Goal: Task Accomplishment & Management: Use online tool/utility

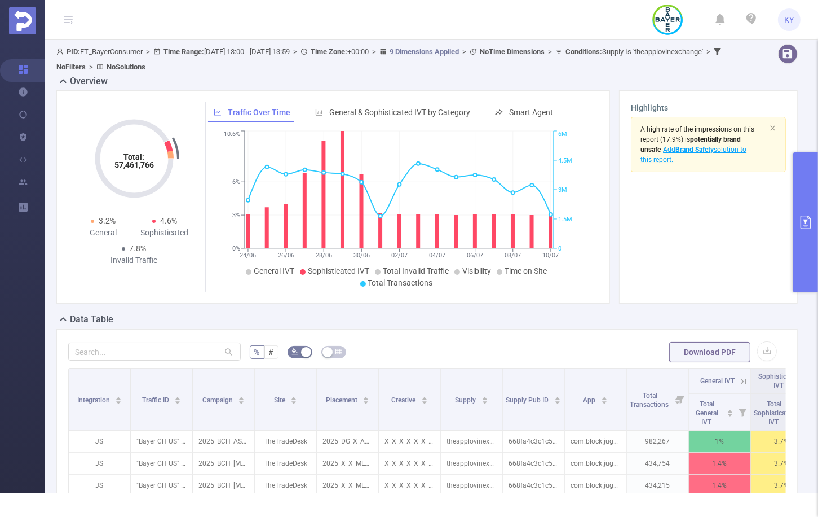
scroll to position [20, 0]
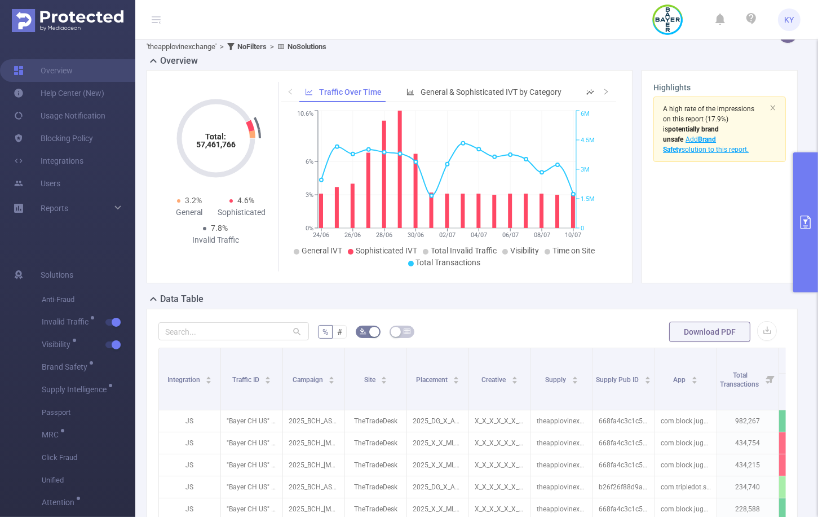
click at [510, 302] on div "Data Table" at bounding box center [477, 300] width 660 height 16
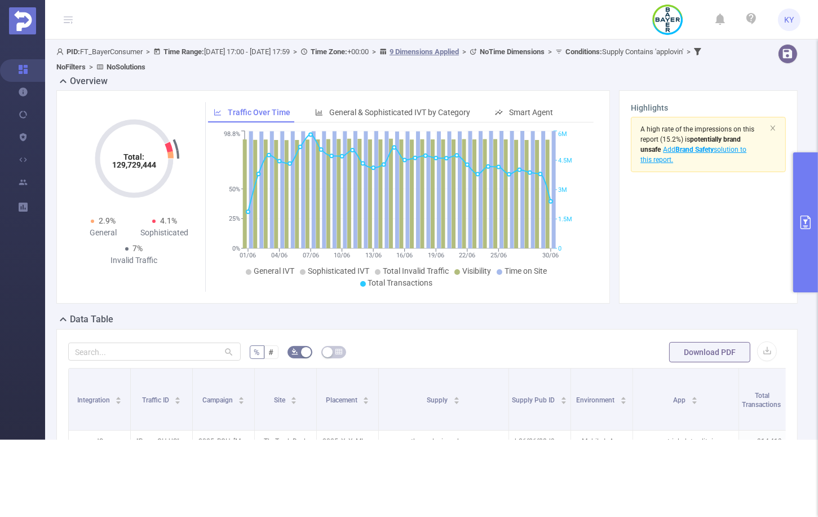
scroll to position [0, 541]
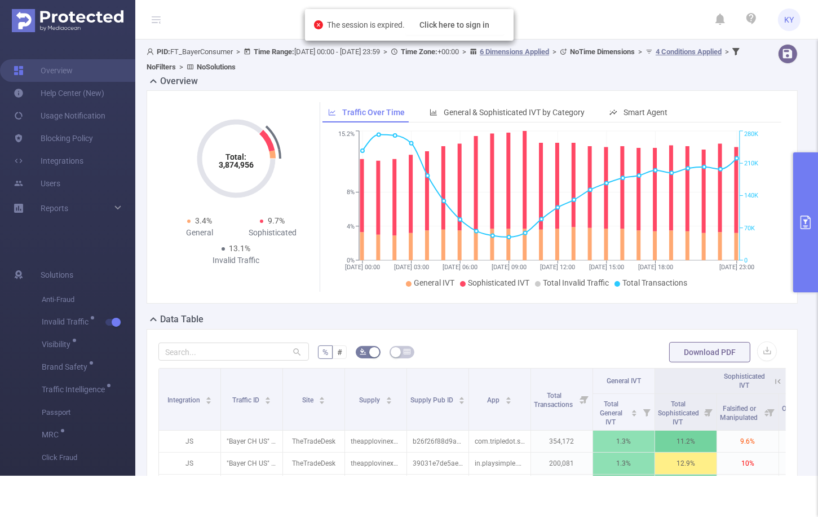
scroll to position [0, 74]
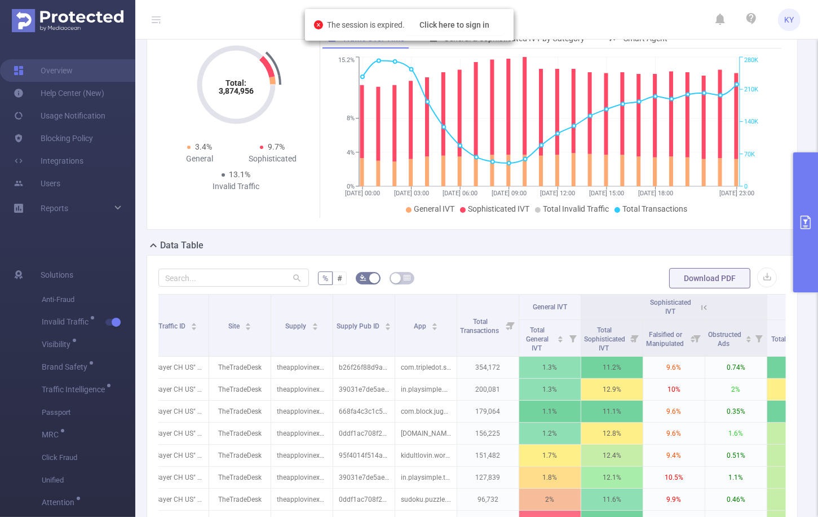
click at [804, 235] on button "primary" at bounding box center [805, 222] width 25 height 140
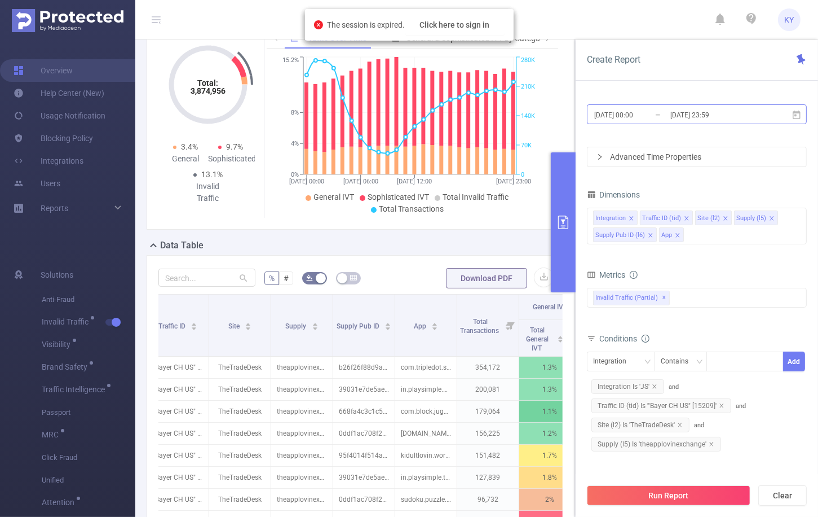
click at [726, 118] on input "2025-06-28 23:59" at bounding box center [714, 114] width 91 height 15
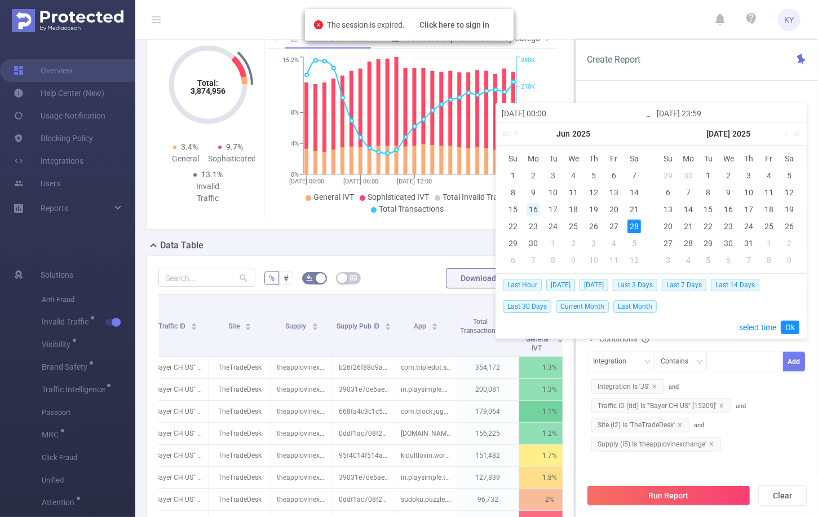
click at [538, 209] on div "16" at bounding box center [534, 209] width 14 height 14
type input "2025-06-16 00:00"
type input "2025-06-16 23:59"
type input "2025-06-16 00:00"
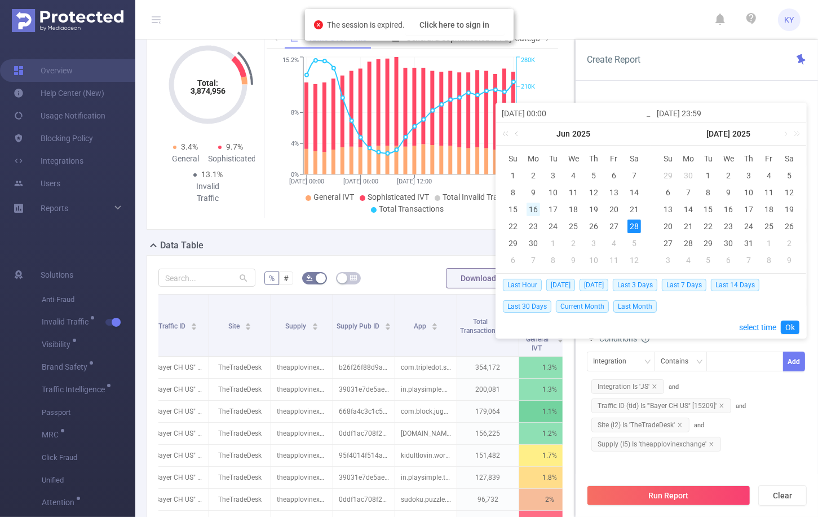
type input "2025-06-16 23:59"
click at [787, 326] on link "Ok" at bounding box center [790, 327] width 19 height 14
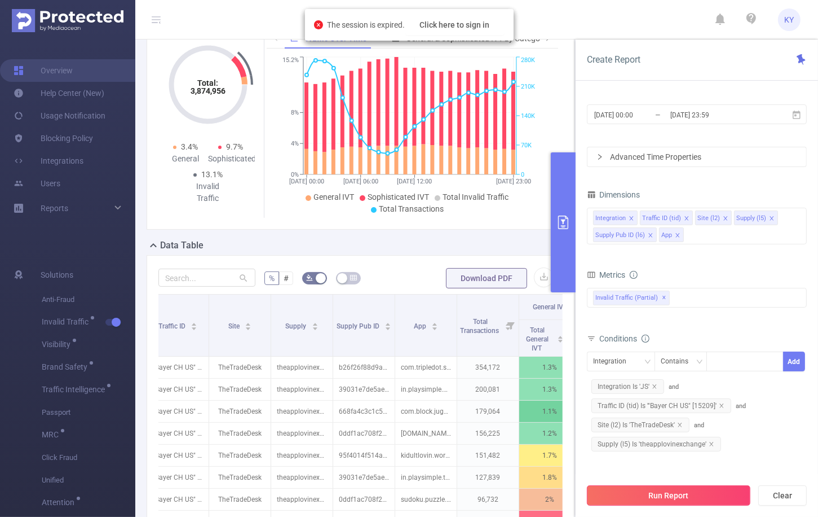
click at [724, 498] on button "Run Report" at bounding box center [669, 495] width 164 height 20
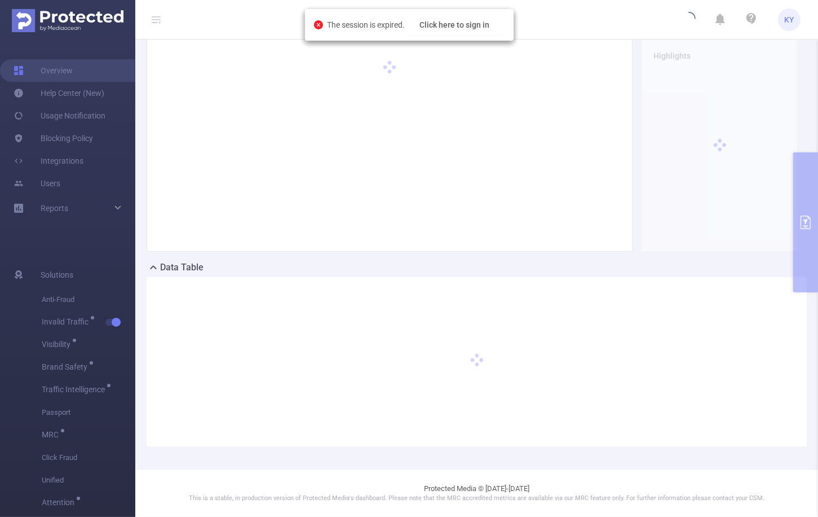
scroll to position [51, 0]
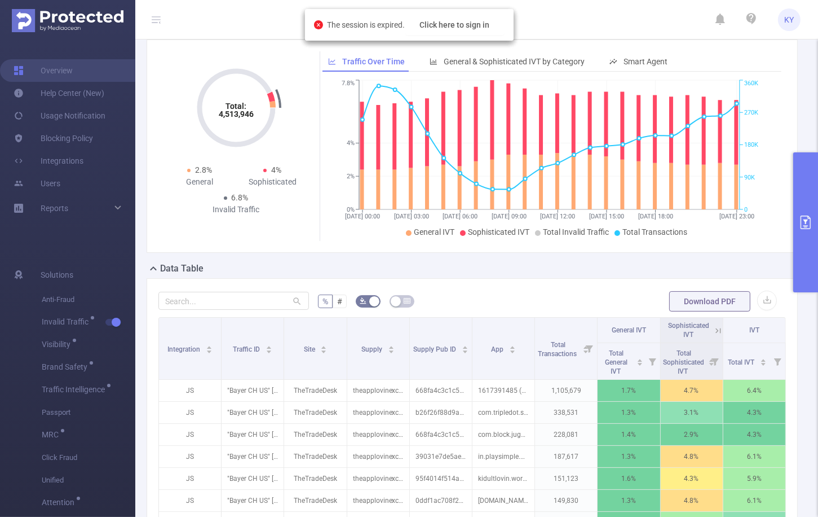
click at [806, 251] on button "primary" at bounding box center [805, 222] width 25 height 140
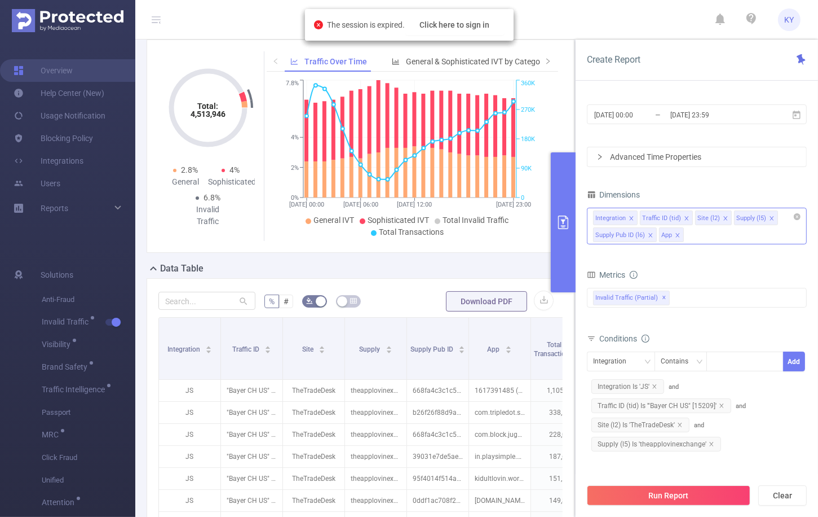
click at [735, 237] on div "Integration Traffic ID (tid) Site (l2) Supply (l5) Supply Pub ID (l6) App" at bounding box center [697, 226] width 220 height 37
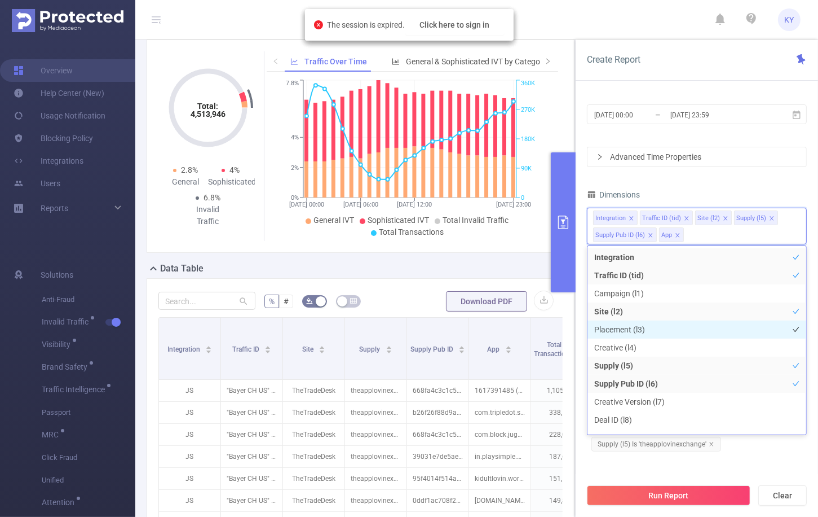
click at [671, 330] on li "Placement (l3)" at bounding box center [697, 329] width 219 height 18
click at [712, 190] on div "Dimensions" at bounding box center [697, 196] width 220 height 19
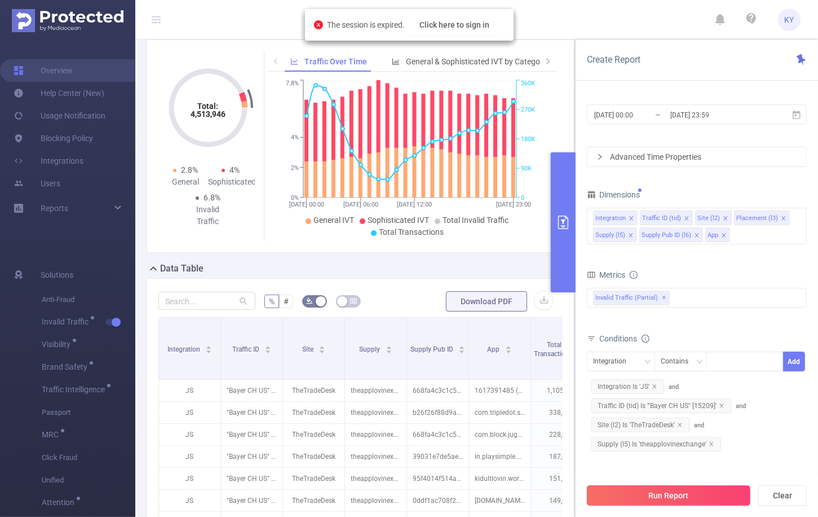
click at [712, 492] on button "Run Report" at bounding box center [669, 495] width 164 height 20
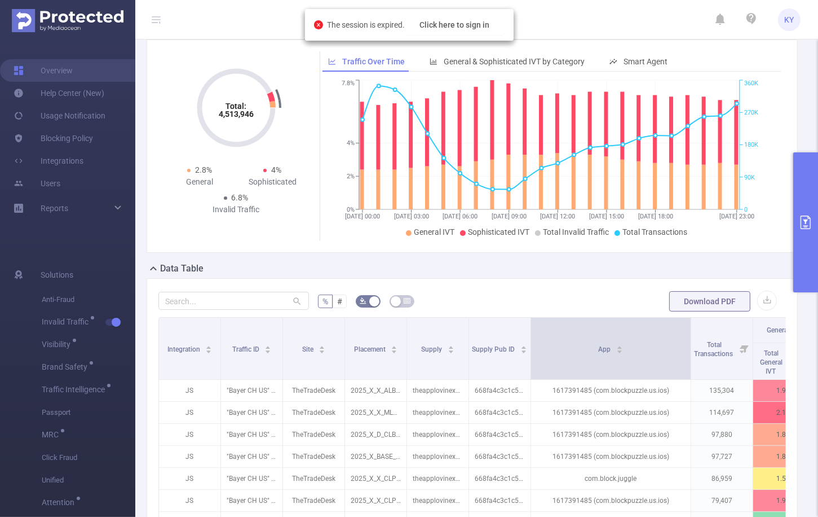
drag, startPoint x: 592, startPoint y: 348, endPoint x: 690, endPoint y: 347, distance: 98.1
click at [690, 347] on span at bounding box center [691, 347] width 6 height 61
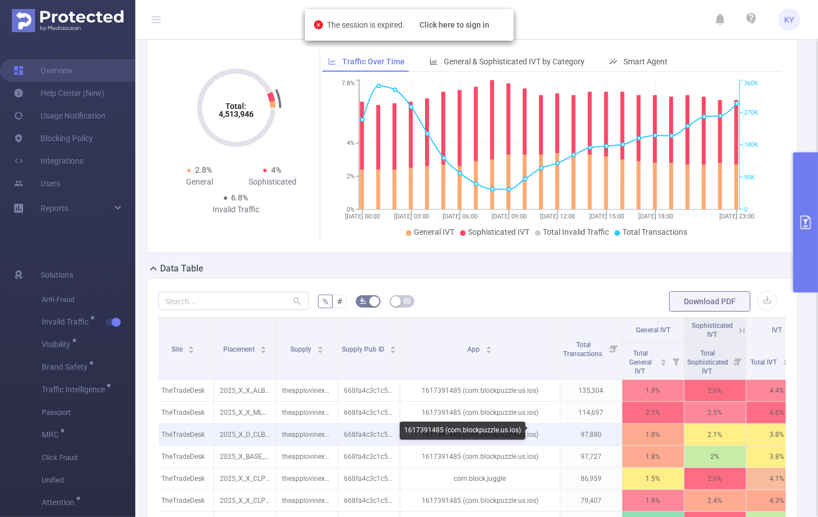
scroll to position [0, 162]
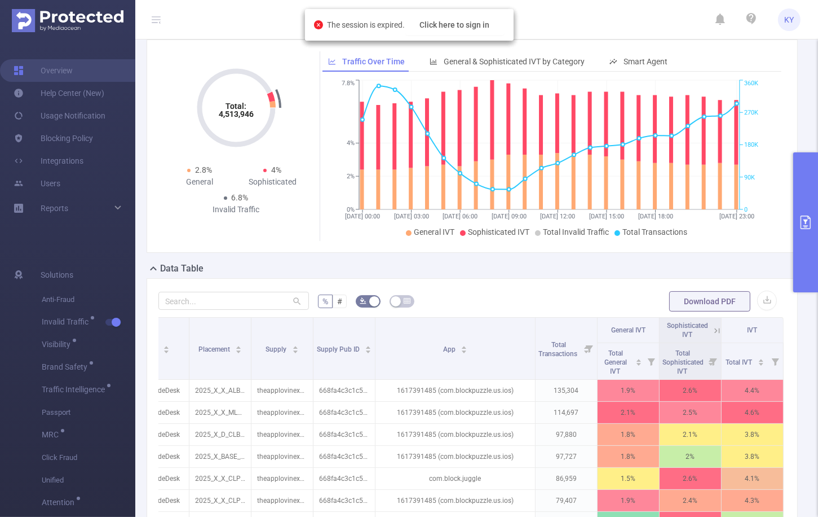
click at [712, 328] on icon at bounding box center [717, 330] width 10 height 10
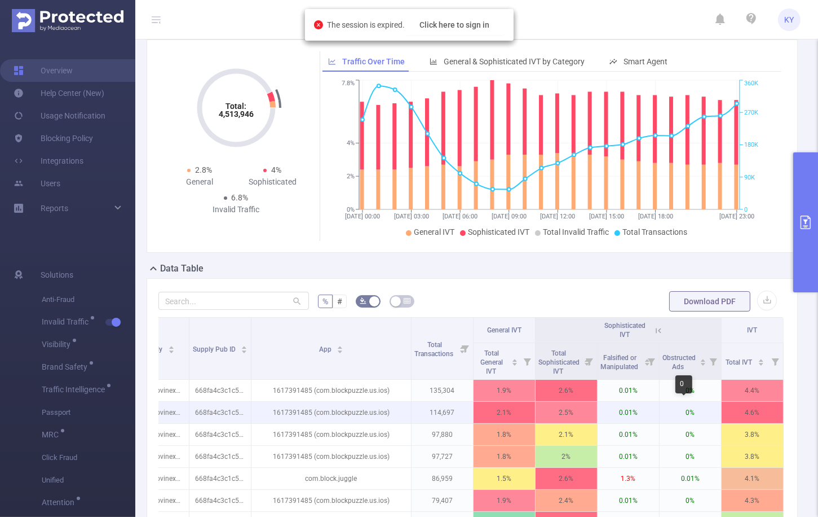
scroll to position [0, 286]
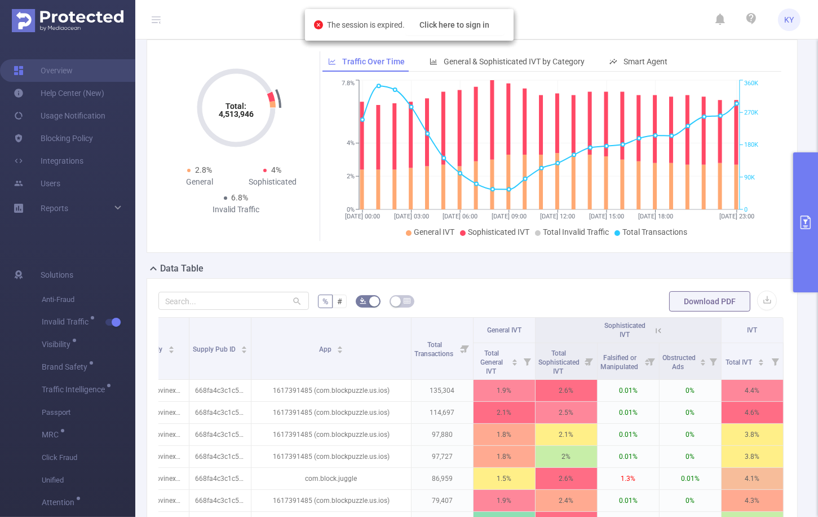
click at [801, 269] on button "primary" at bounding box center [805, 222] width 25 height 140
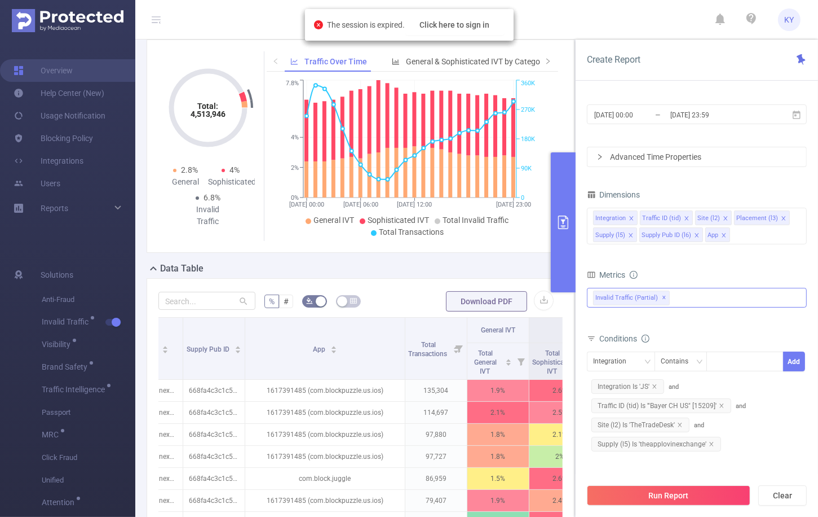
click at [699, 291] on div "Invalid Traffic (partial) ✕ Anti-Fraud Invalid Traffic General IVT Total Genera…" at bounding box center [697, 298] width 220 height 20
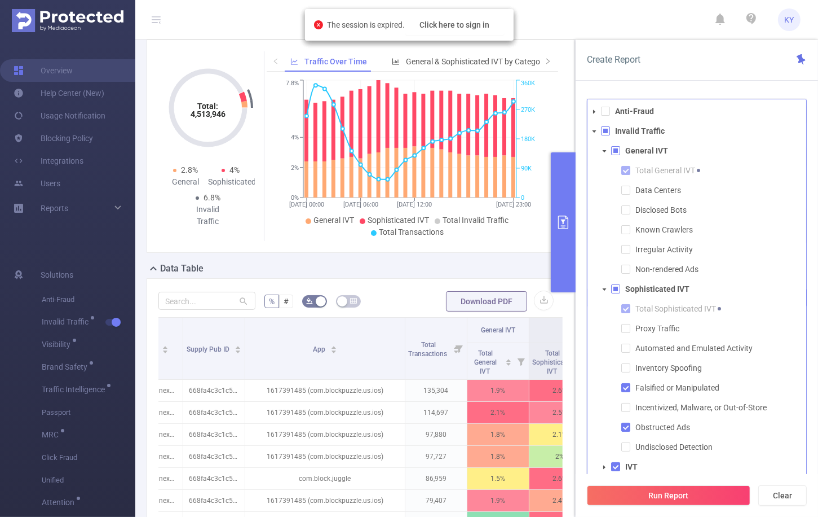
click at [619, 289] on span at bounding box center [615, 288] width 9 height 9
click at [614, 153] on span at bounding box center [615, 150] width 9 height 9
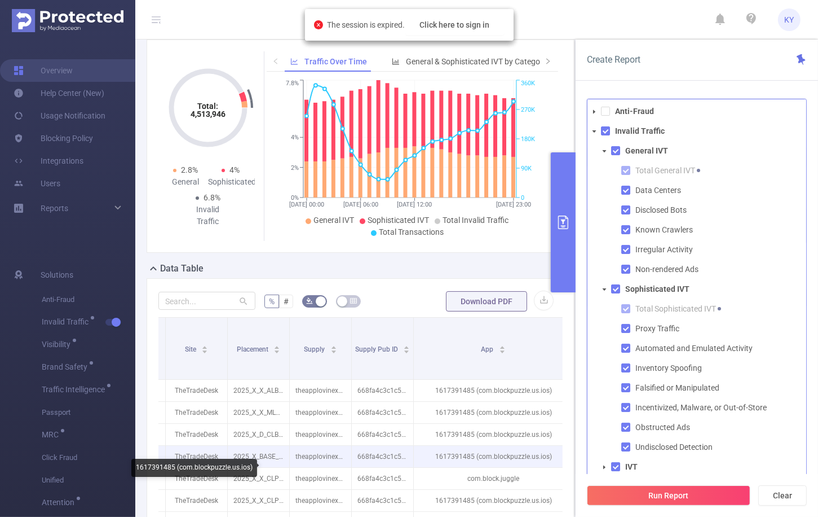
scroll to position [0, 0]
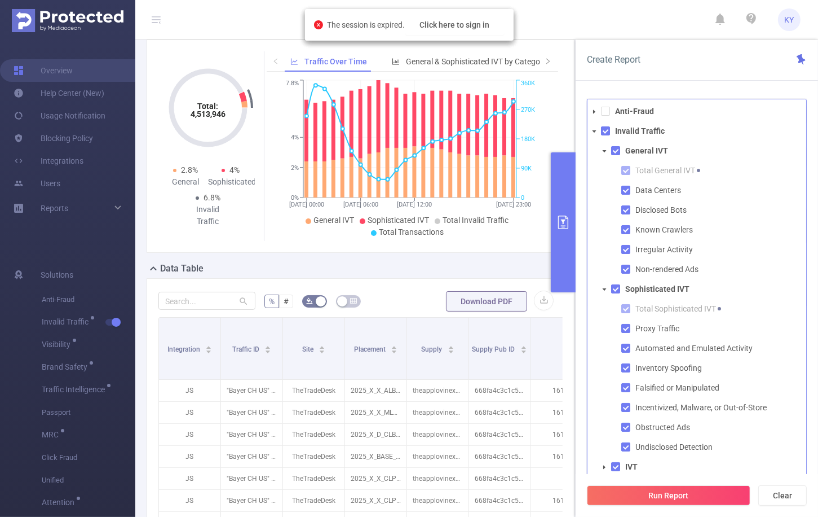
click at [609, 492] on button "Run Report" at bounding box center [669, 495] width 164 height 20
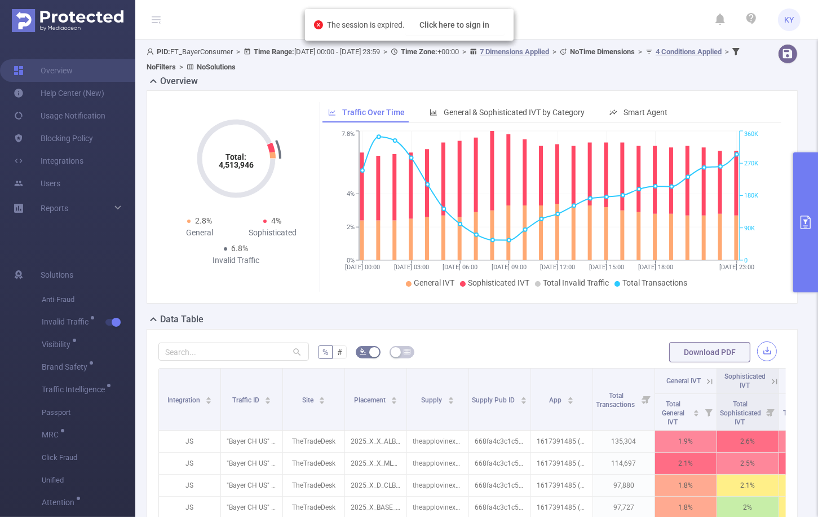
click at [761, 348] on button "button" at bounding box center [767, 351] width 20 height 20
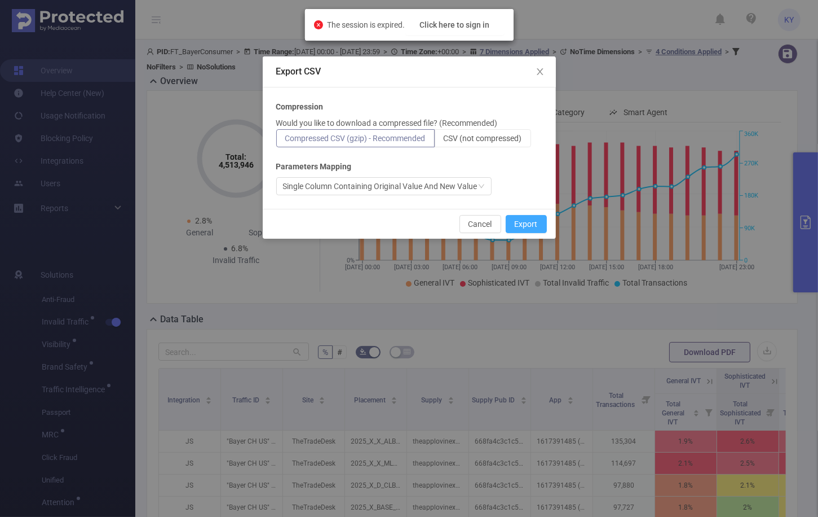
click at [521, 226] on button "Export" at bounding box center [526, 224] width 41 height 18
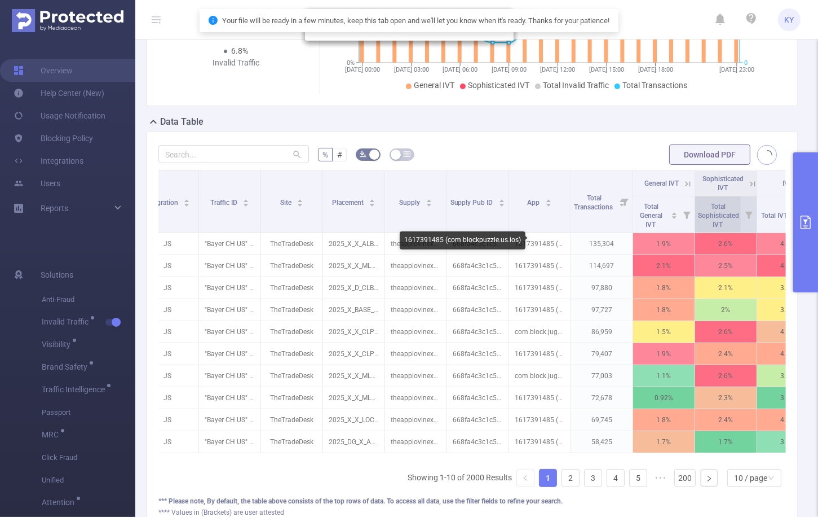
scroll to position [0, 64]
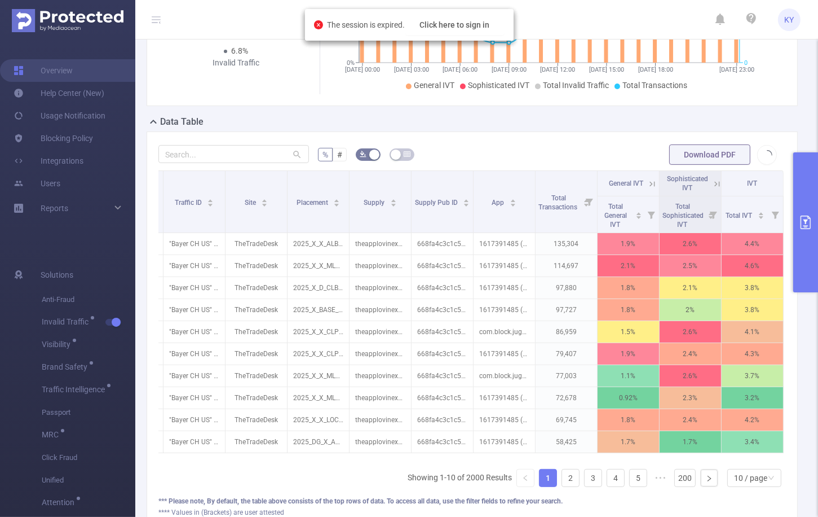
click at [712, 185] on icon at bounding box center [717, 184] width 10 height 10
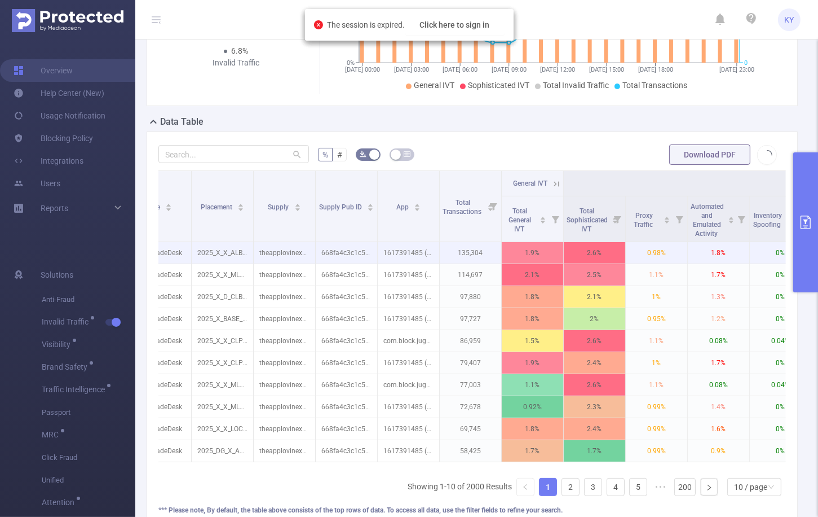
scroll to position [0, 154]
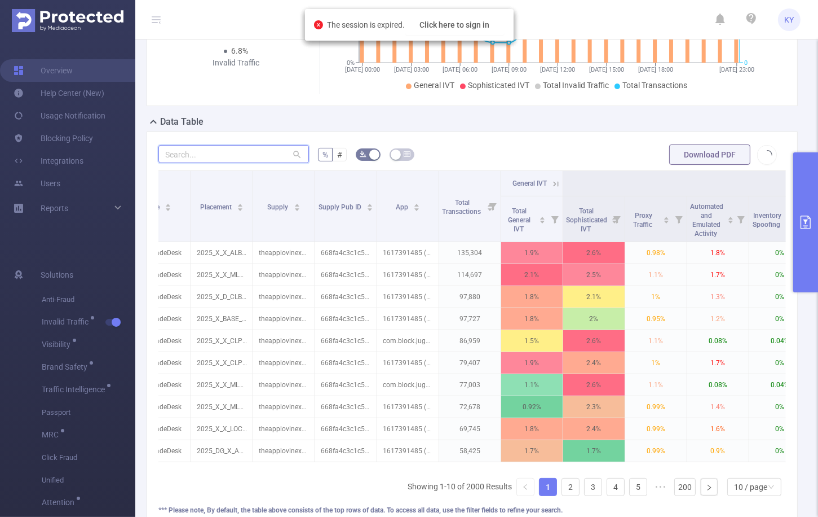
click at [202, 155] on input "text" at bounding box center [233, 154] width 151 height 18
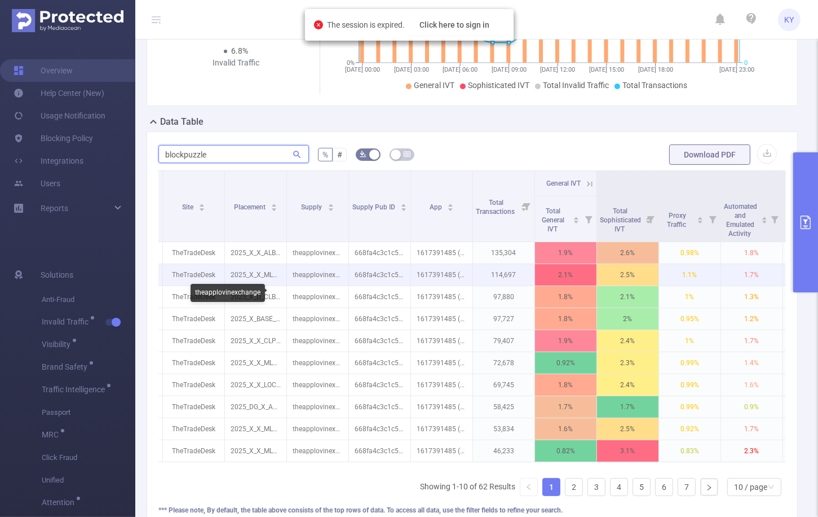
scroll to position [0, 29]
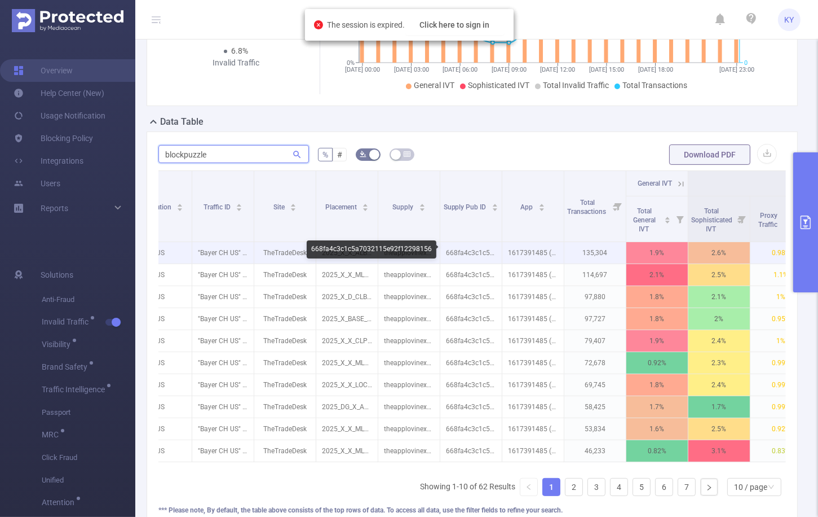
type input "blockpuzzle"
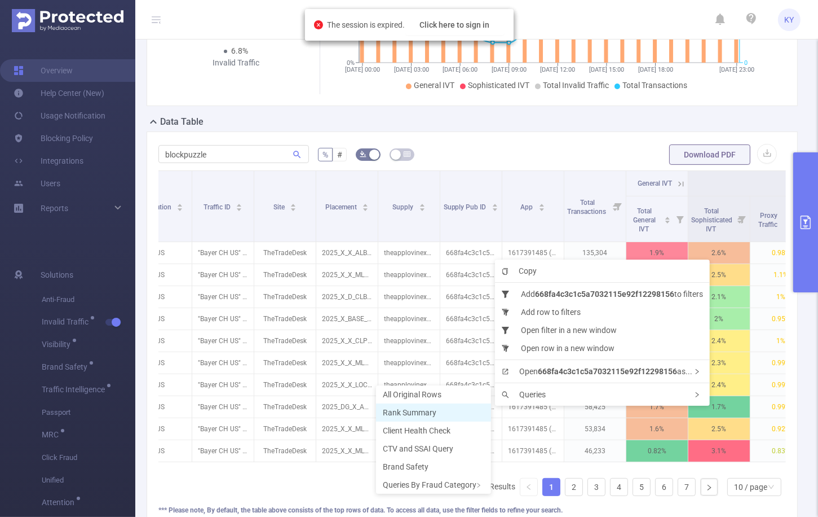
click at [437, 413] on li "Rank Summary" at bounding box center [433, 412] width 115 height 18
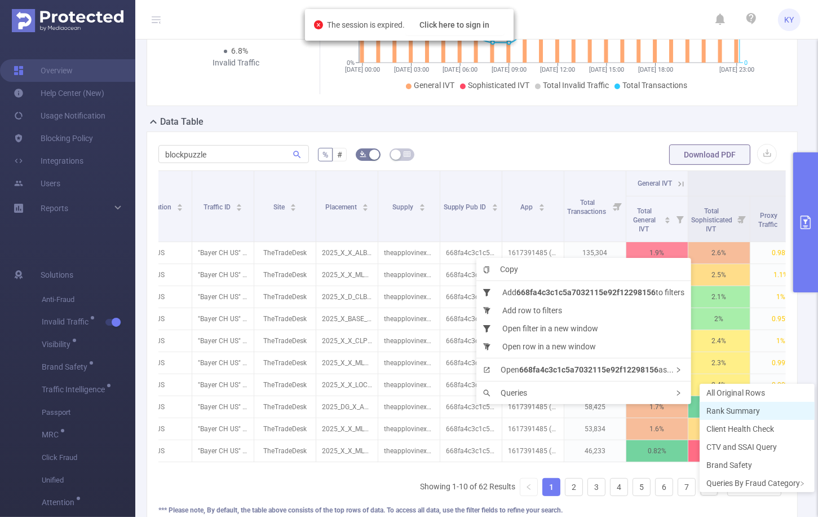
click at [718, 411] on span "Rank Summary" at bounding box center [734, 410] width 54 height 9
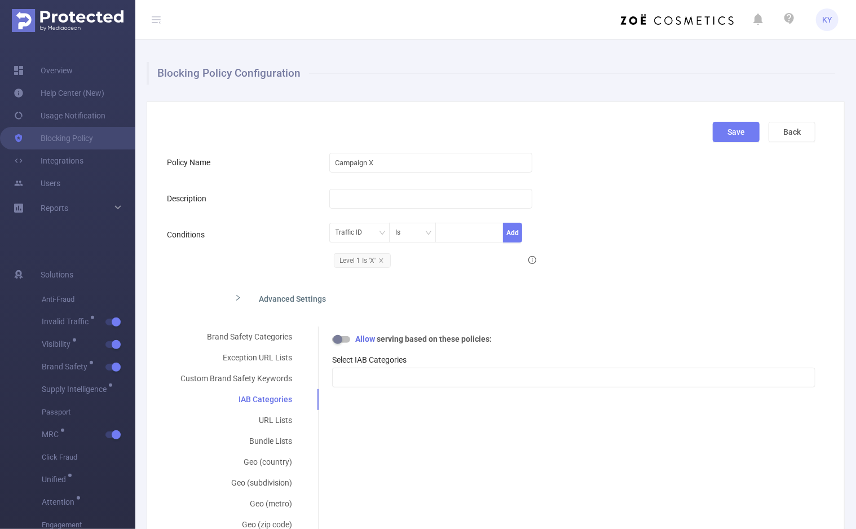
scroll to position [151, 0]
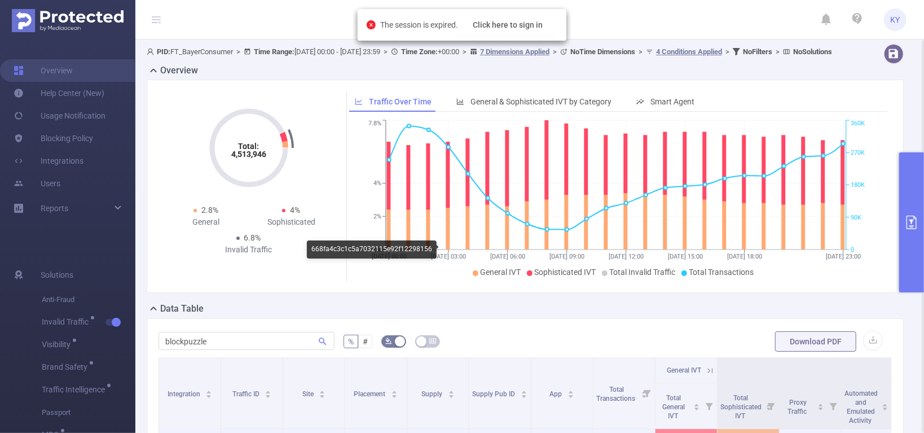
scroll to position [0, 29]
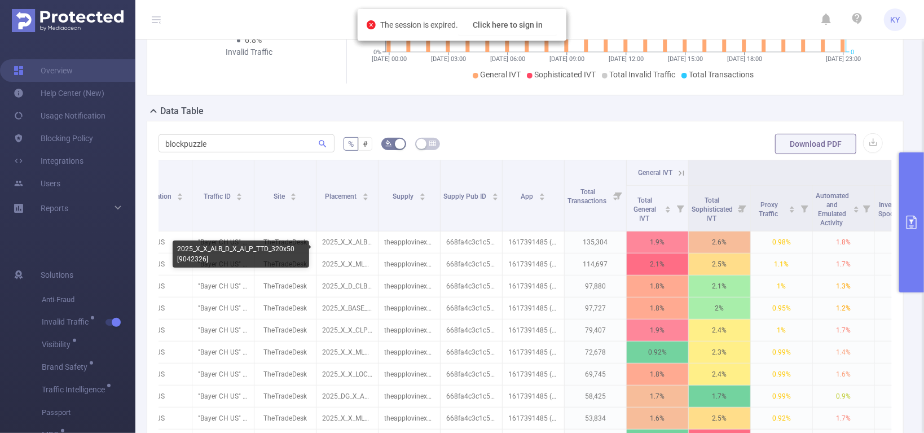
click at [184, 257] on div "2025_X_X_ALB_D_X_Al_P_TTD_320x50 [9042326]" at bounding box center [241, 253] width 136 height 27
copy div "9042326"
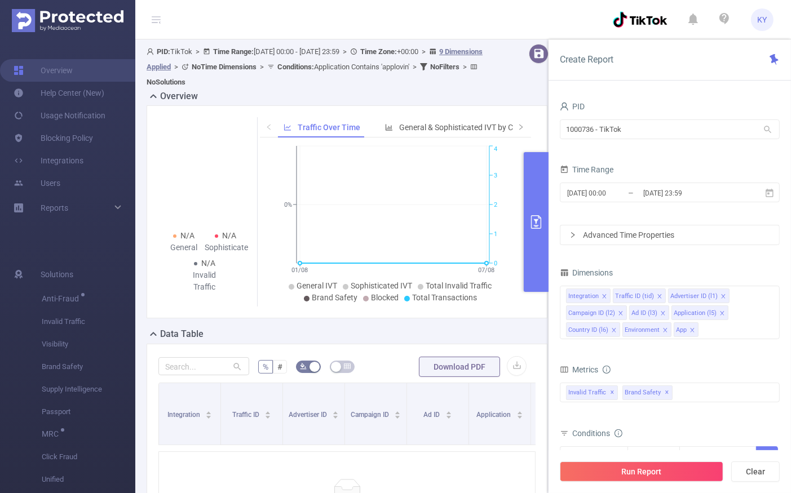
click at [651, 126] on input "1000736 - TikTok" at bounding box center [670, 130] width 220 height 20
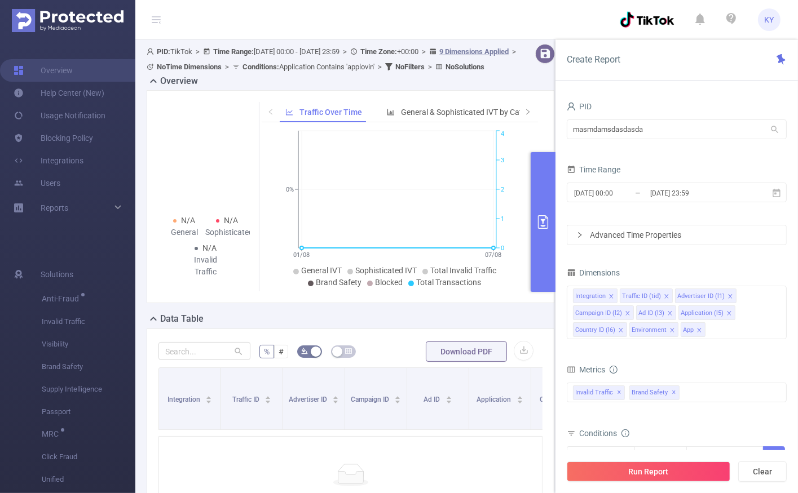
type input "masmdamsdasdasda"
click at [623, 142] on div "masmdamsdasdasda masmdamsdasdasda" at bounding box center [677, 130] width 220 height 27
click at [642, 126] on input "masmdamsdasdasda" at bounding box center [677, 130] width 220 height 20
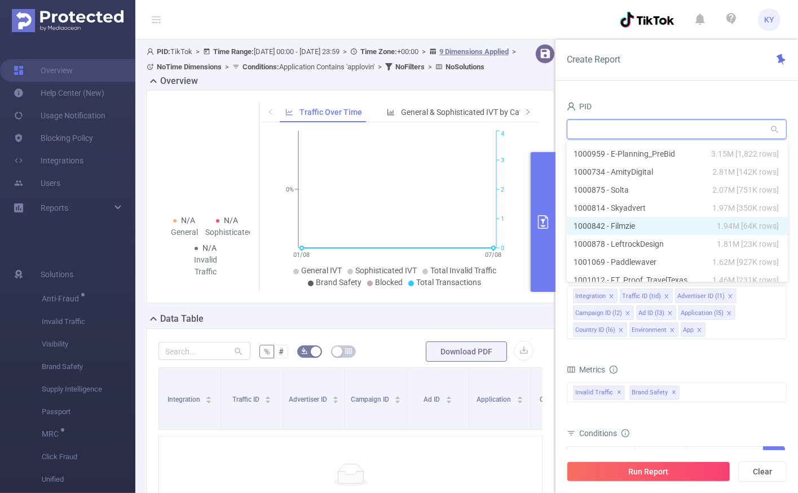
scroll to position [703, 0]
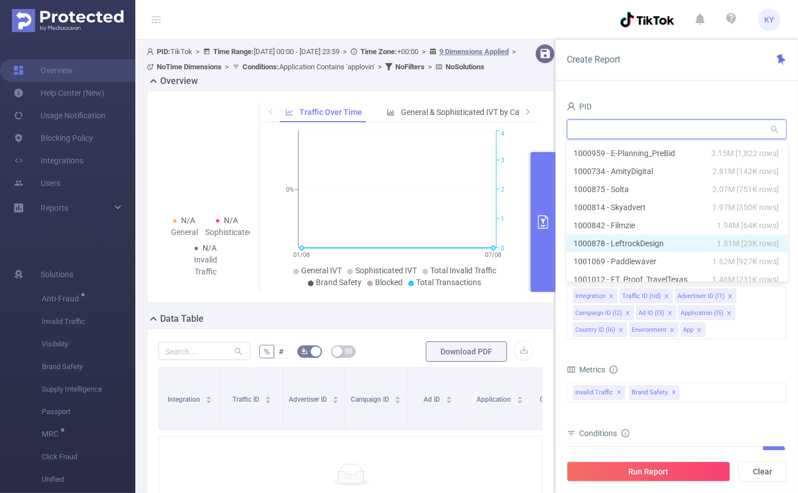
click at [674, 244] on li "1000878 - LeftrockDesign 1.81M [23K rows]" at bounding box center [677, 244] width 221 height 18
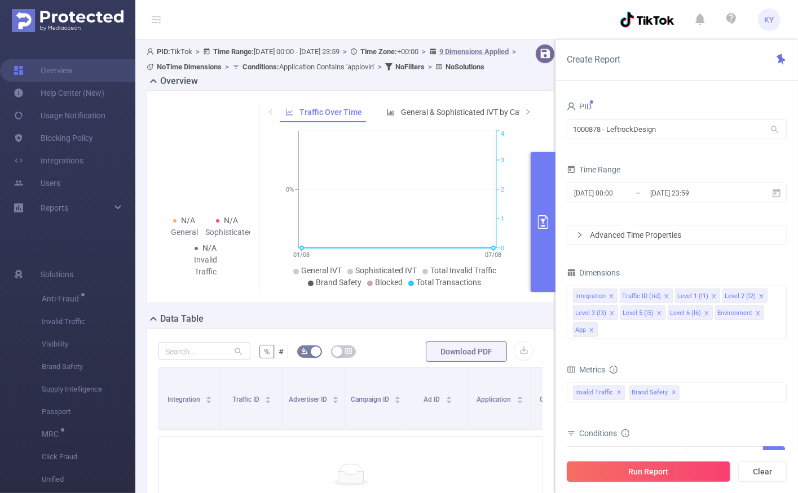
click at [693, 469] on button "Run Report" at bounding box center [649, 472] width 164 height 20
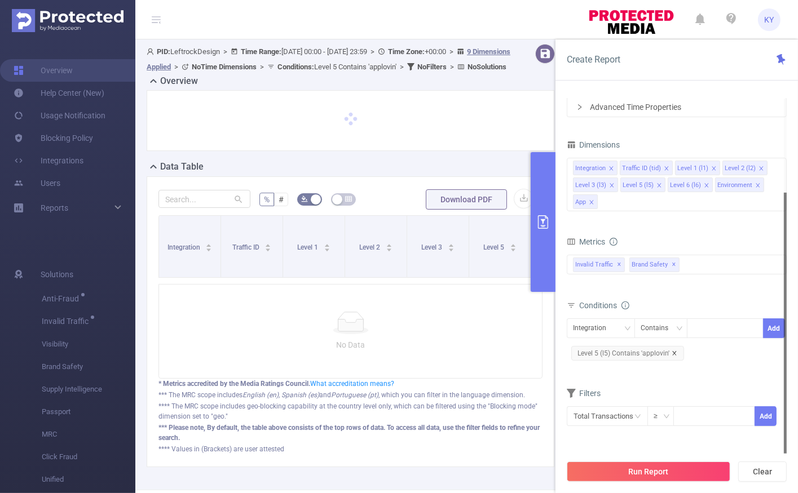
click at [672, 351] on icon "icon: close" at bounding box center [675, 354] width 6 height 6
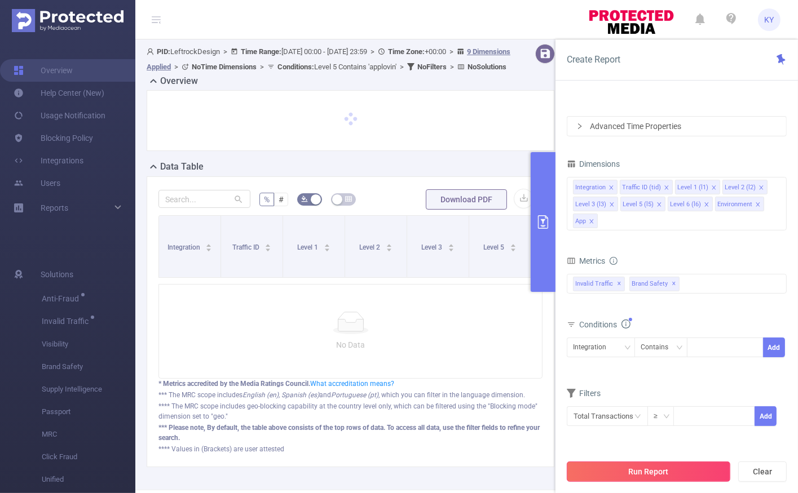
click at [686, 473] on button "Run Report" at bounding box center [649, 472] width 164 height 20
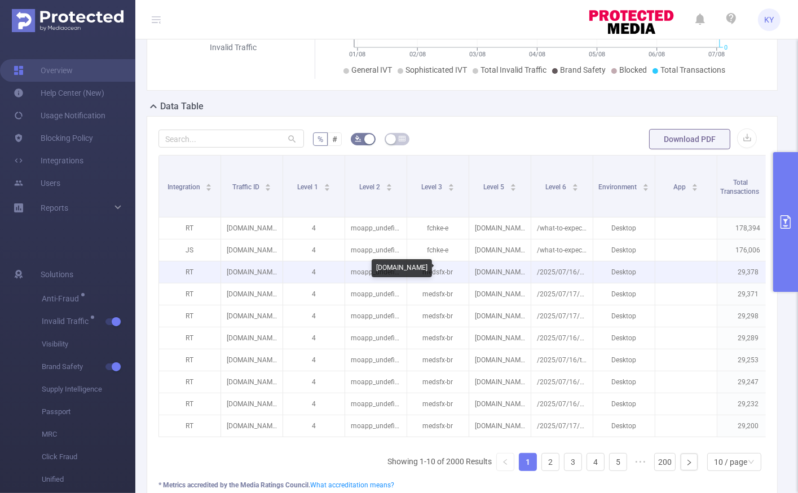
scroll to position [0, 456]
